Goal: Check status: Check status

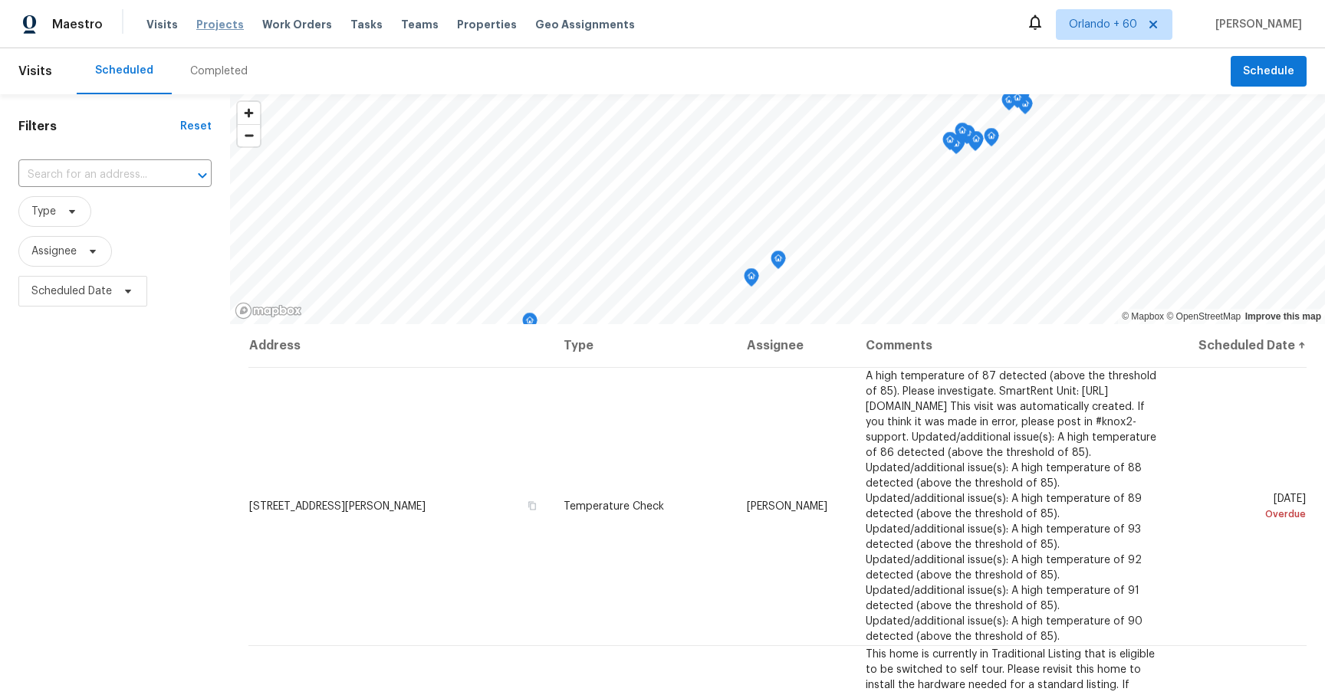
click at [217, 25] on span "Projects" at bounding box center [220, 24] width 48 height 15
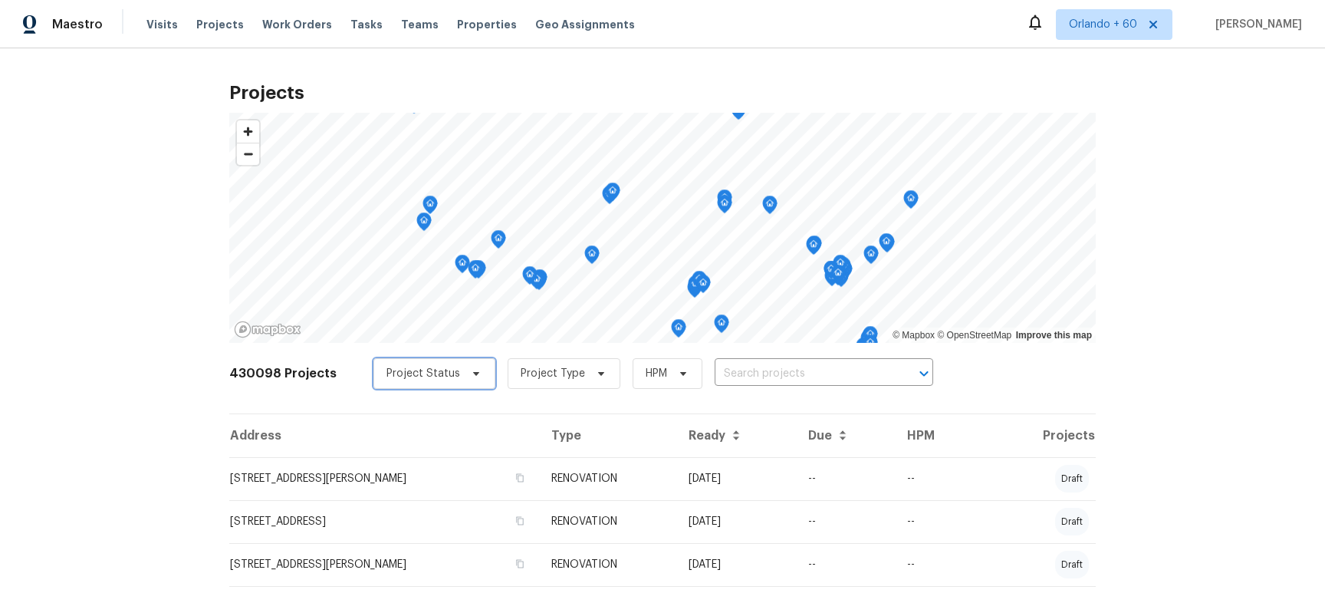
click at [432, 382] on span "Project Status" at bounding box center [434, 373] width 122 height 31
click at [412, 465] on label "Complete" at bounding box center [411, 459] width 71 height 15
click at [386, 462] on input "Complete" at bounding box center [381, 457] width 10 height 10
checkbox input "true"
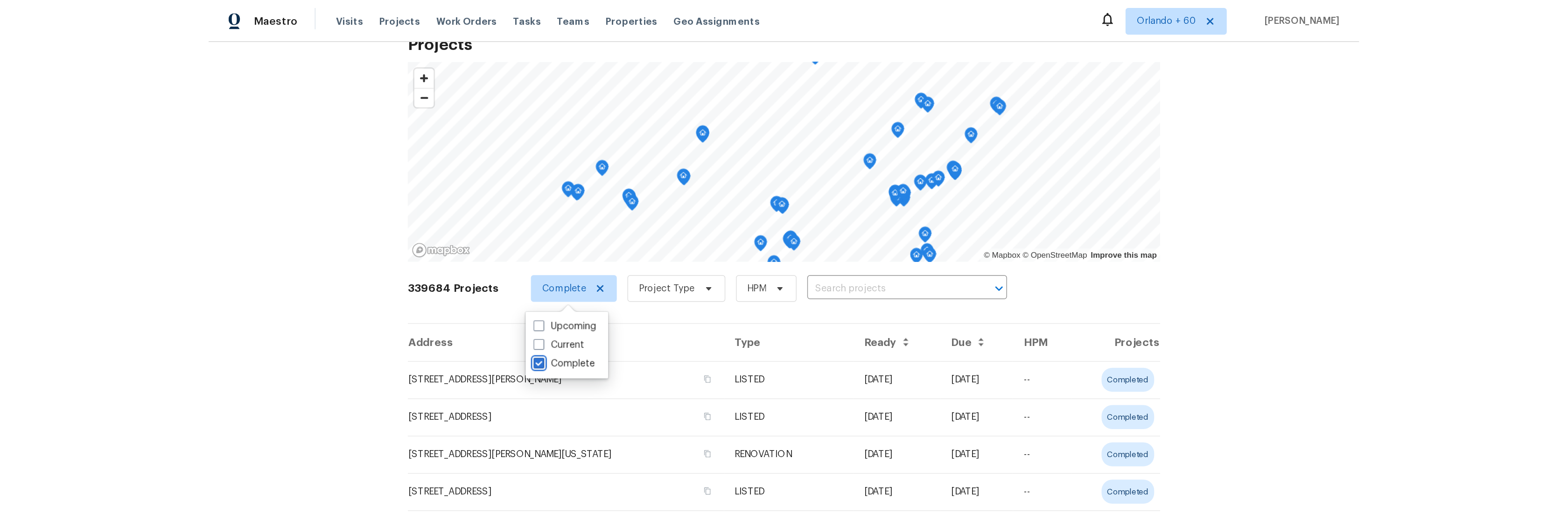
scroll to position [25, 0]
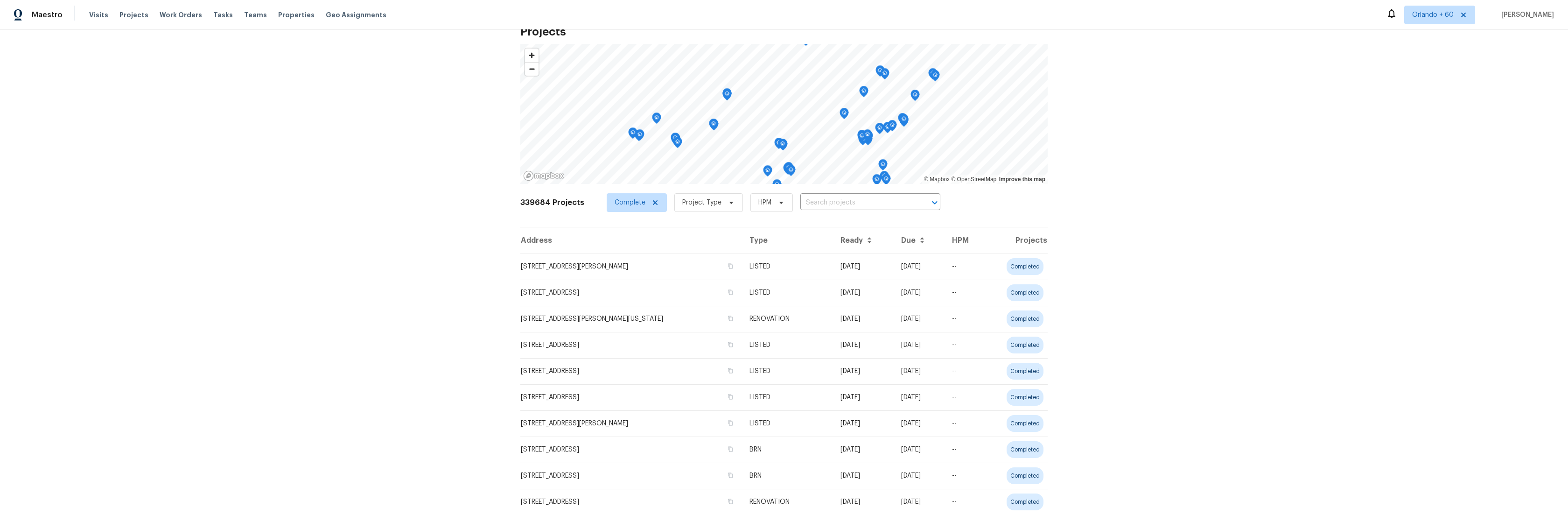
click at [275, 355] on div "Projects © Mapbox © OpenStreetMap Improve this map 339684 Projects Complete Pro…" at bounding box center [784, 272] width 1568 height 485
